Goal: Information Seeking & Learning: Check status

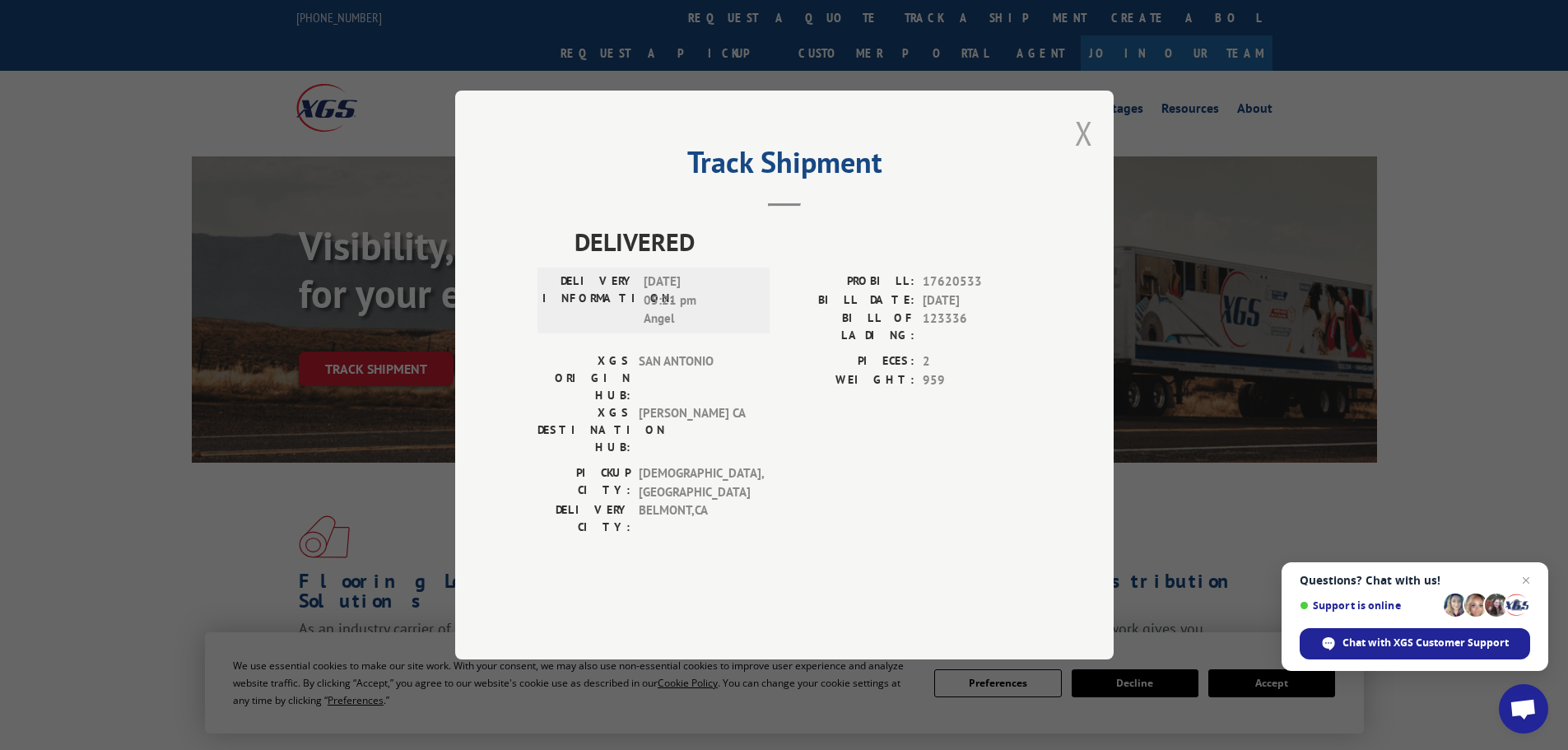
click at [1086, 155] on button "Close modal" at bounding box center [1085, 133] width 19 height 44
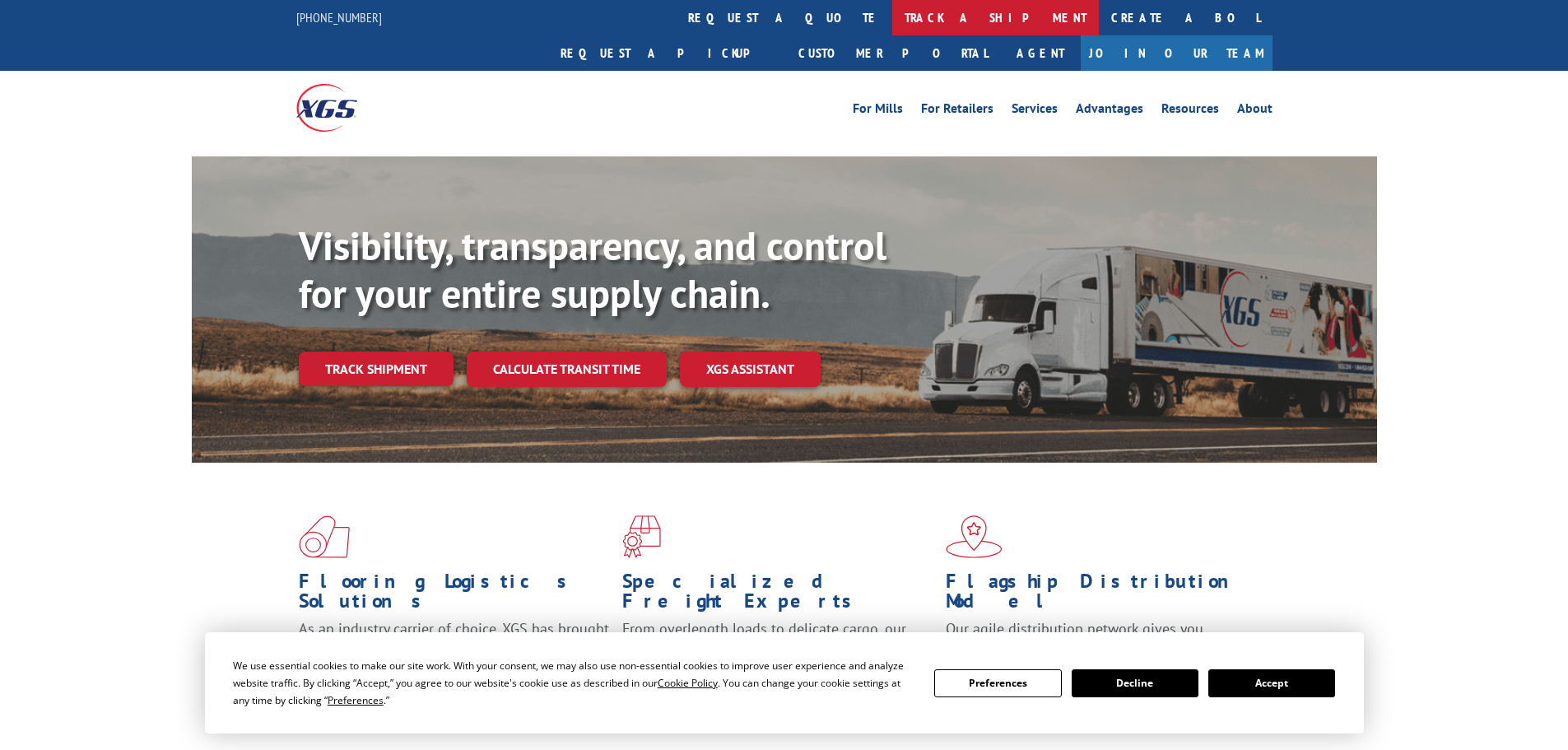
click at [893, 20] on link "track a shipment" at bounding box center [996, 18] width 207 height 35
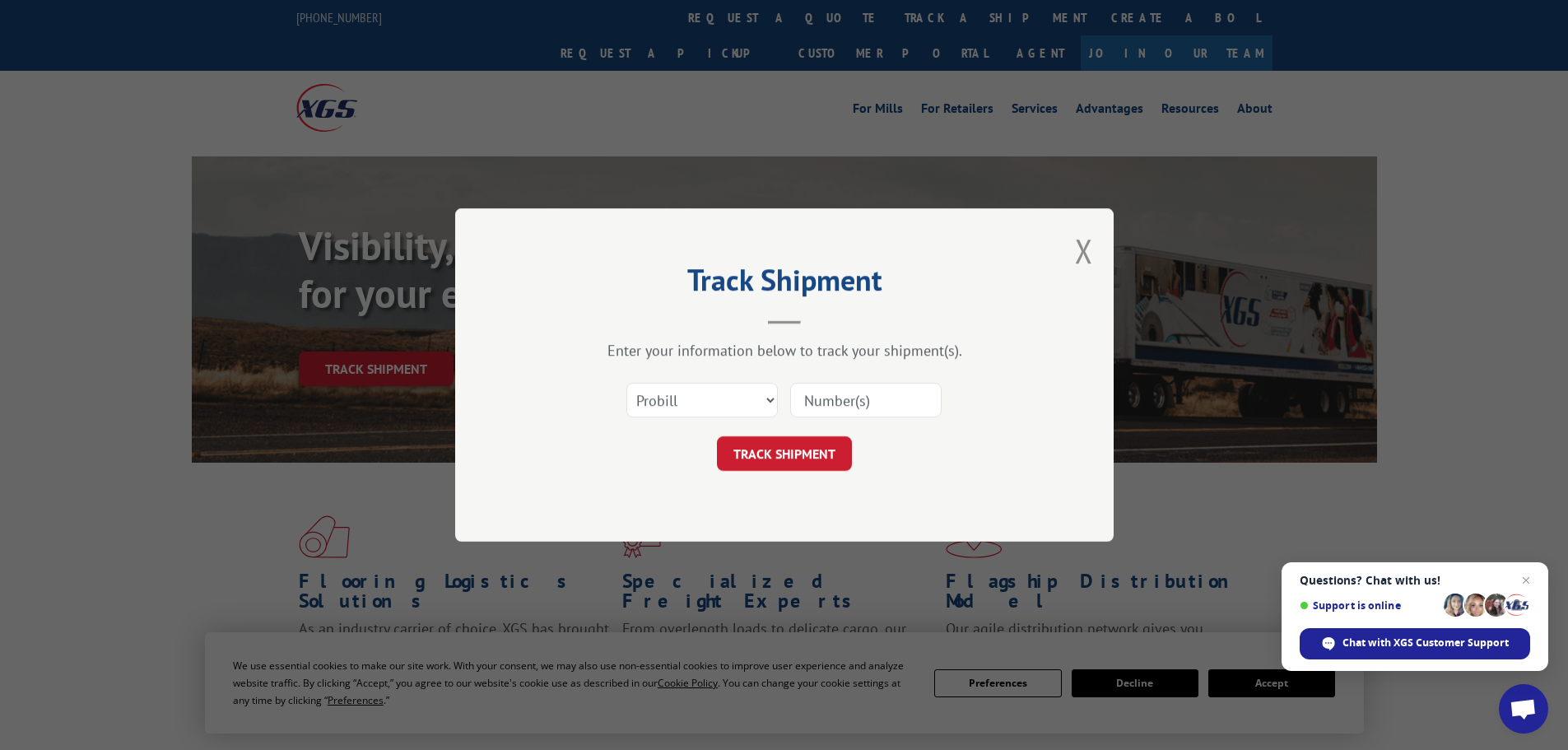
click at [863, 387] on input at bounding box center [866, 400] width 151 height 34
paste input "17207863"
type input "17207863"
click at [807, 440] on button "TRACK SHIPMENT" at bounding box center [785, 453] width 135 height 34
